Goal: Navigation & Orientation: Understand site structure

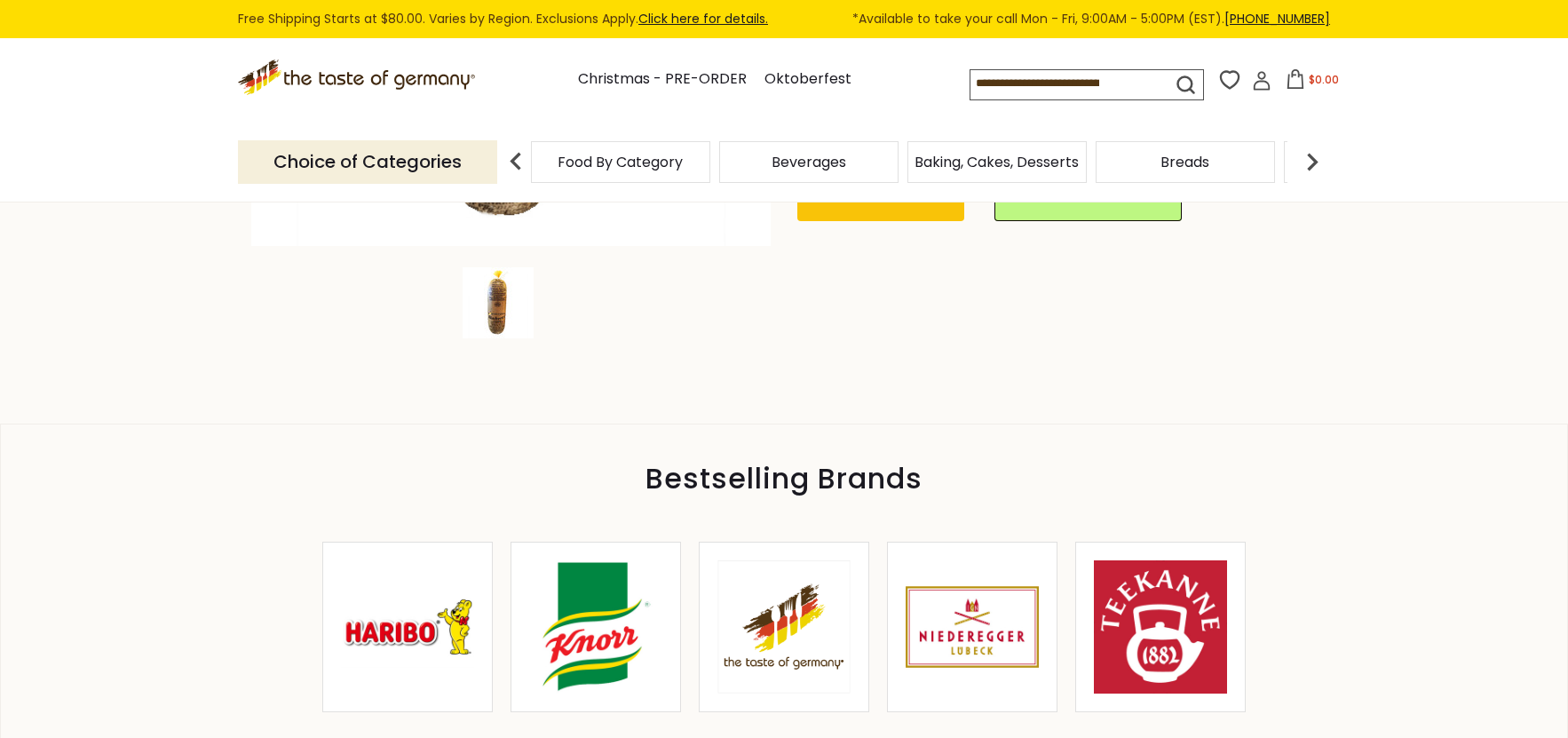
scroll to position [621, 0]
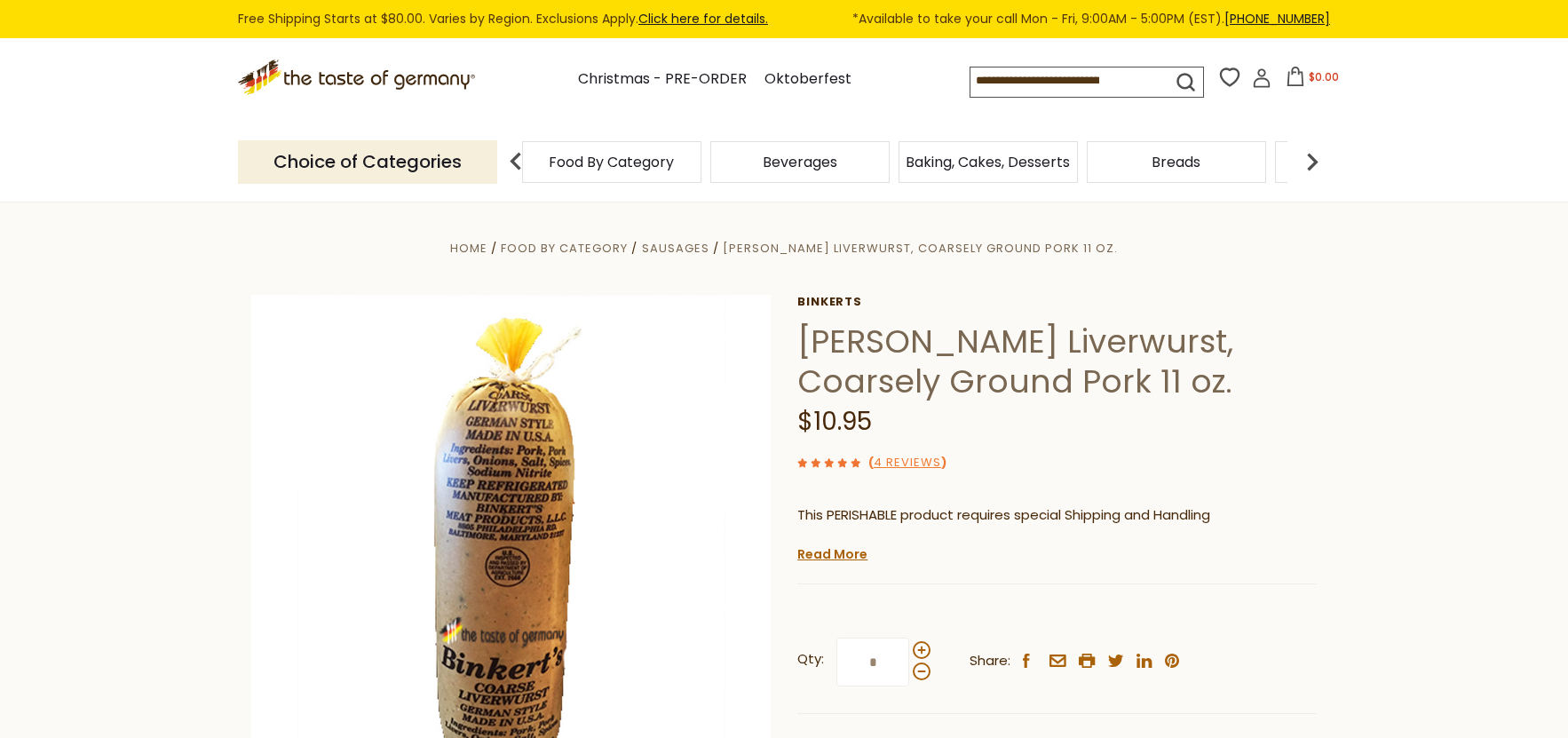
click at [575, 163] on span "Food By Category" at bounding box center [612, 162] width 126 height 14
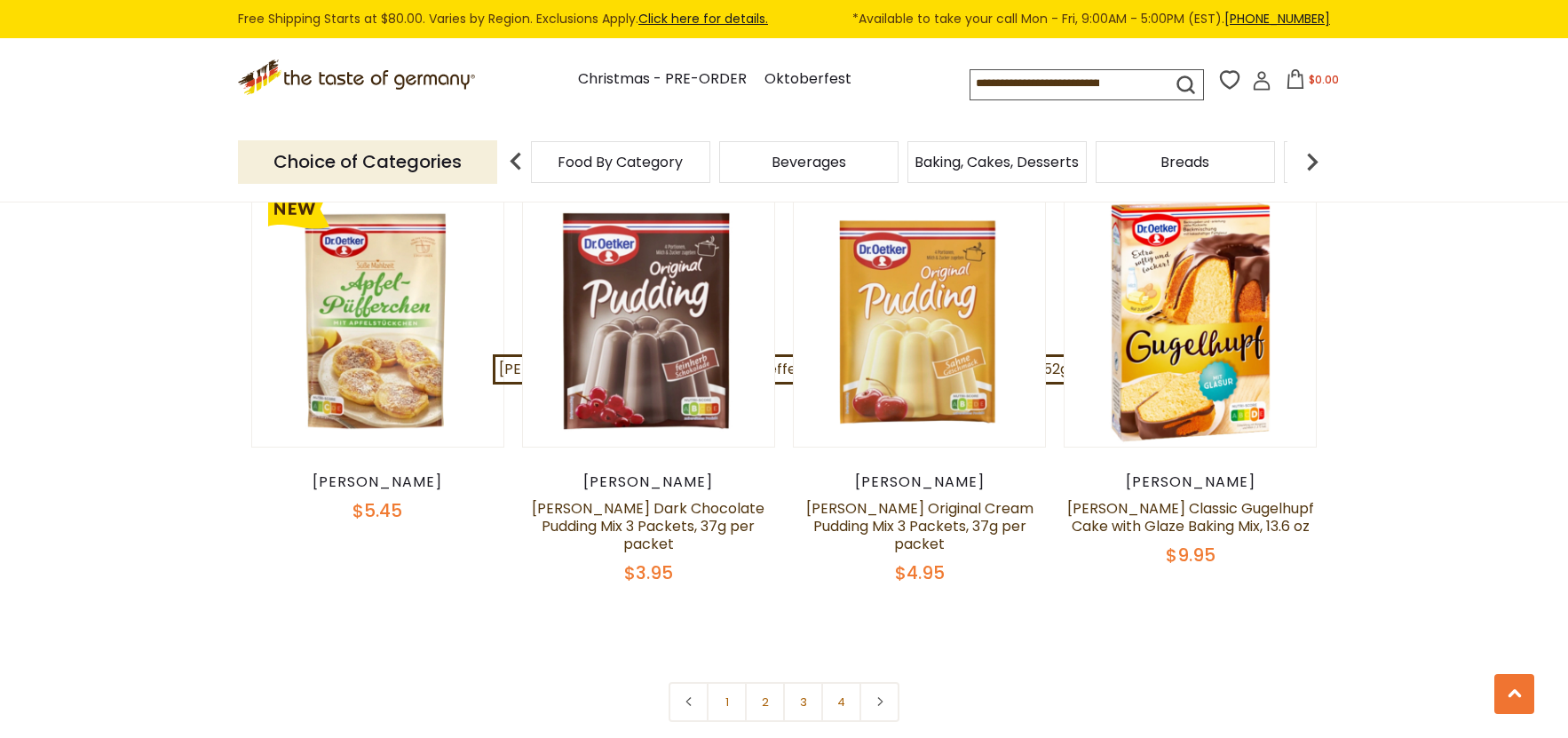
scroll to position [3621, 0]
